Goal: Transaction & Acquisition: Purchase product/service

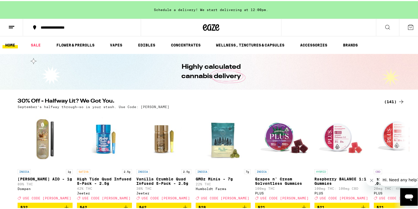
click at [171, 105] on div "September’s halfway through—so is your stash. Use Code: [PERSON_NAME]" at bounding box center [211, 106] width 387 height 4
click at [391, 100] on div "(141)" at bounding box center [394, 100] width 20 height 7
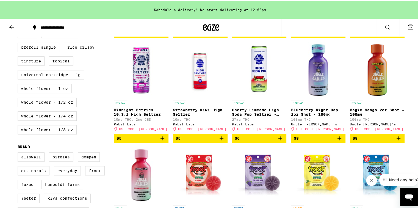
scroll to position [275, 0]
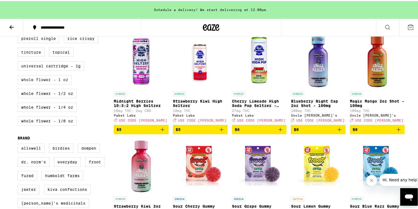
click at [45, 83] on label "Whole Flower - 1 oz" at bounding box center [45, 78] width 54 height 9
checkbox input "true"
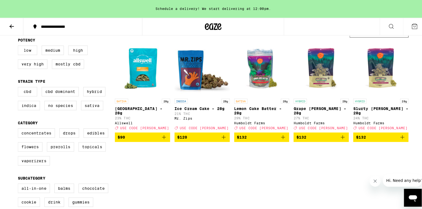
scroll to position [57, 0]
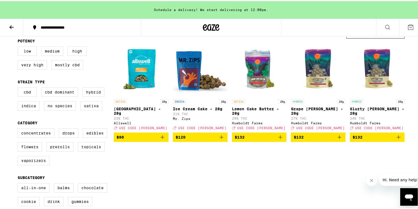
click at [316, 138] on span "$132" at bounding box center [317, 136] width 49 height 7
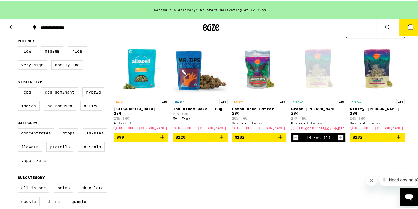
click at [409, 26] on span "1" at bounding box center [410, 26] width 2 height 3
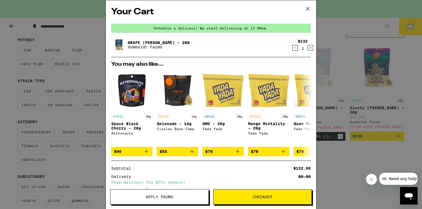
click at [308, 6] on icon at bounding box center [307, 9] width 8 height 8
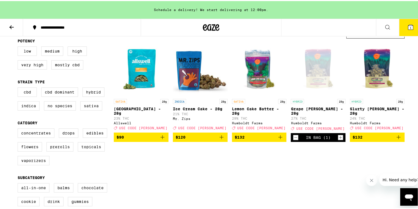
click at [293, 139] on icon "Decrement" at bounding box center [295, 136] width 5 height 7
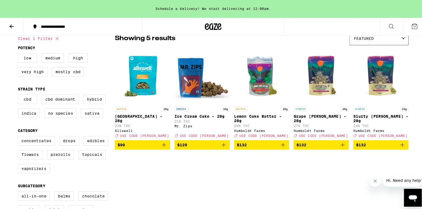
scroll to position [57, 0]
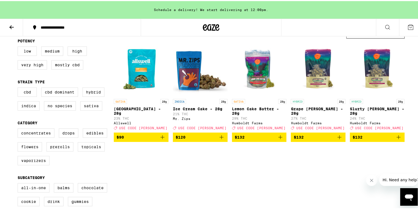
click at [144, 137] on span "$90" at bounding box center [140, 136] width 49 height 7
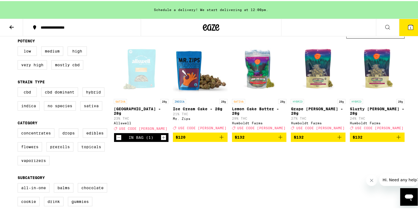
click at [408, 24] on icon at bounding box center [410, 26] width 5 height 5
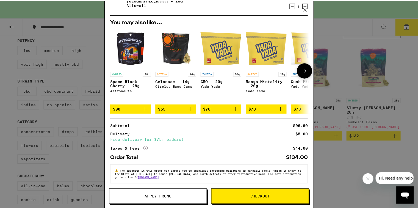
scroll to position [43, 0]
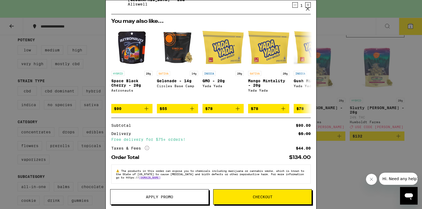
click at [159, 199] on button "Apply Promo" at bounding box center [159, 196] width 99 height 15
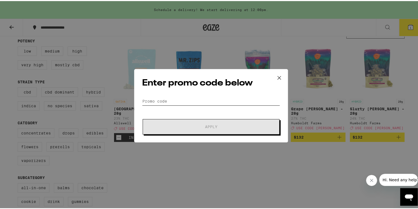
click at [153, 100] on input "Promo Code" at bounding box center [211, 100] width 138 height 8
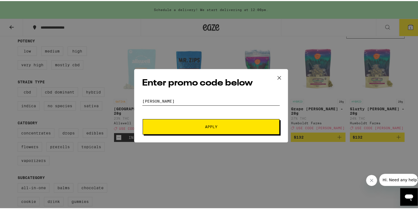
type input "[PERSON_NAME]"
click at [216, 124] on span "Apply" at bounding box center [210, 126] width 99 height 4
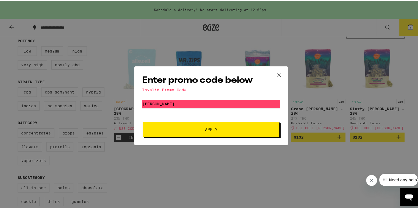
click at [278, 73] on icon at bounding box center [279, 74] width 8 height 8
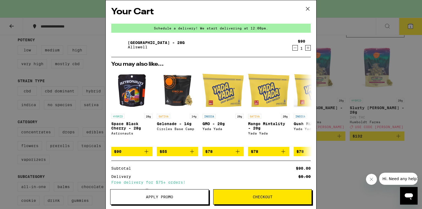
click at [163, 199] on button "Apply Promo" at bounding box center [159, 196] width 99 height 15
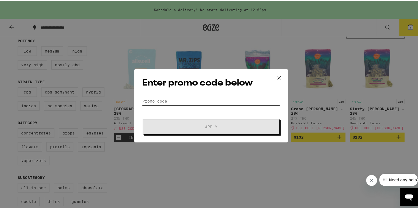
click at [144, 97] on input "Promo Code" at bounding box center [211, 100] width 138 height 8
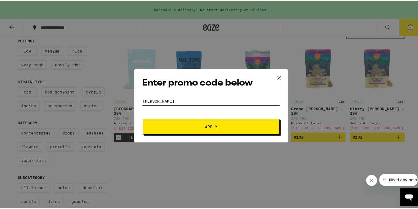
type input "[PERSON_NAME]"
click at [215, 124] on span "Apply" at bounding box center [211, 126] width 12 height 4
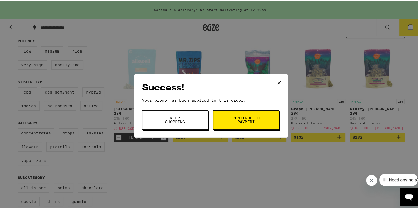
click at [221, 124] on button "Continue to payment" at bounding box center [246, 118] width 66 height 19
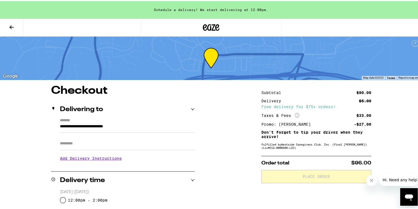
click at [8, 26] on icon at bounding box center [11, 26] width 7 height 7
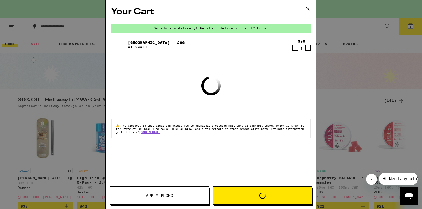
click at [295, 47] on icon "Decrement" at bounding box center [294, 47] width 5 height 7
